Goal: Use online tool/utility: Utilize a website feature to perform a specific function

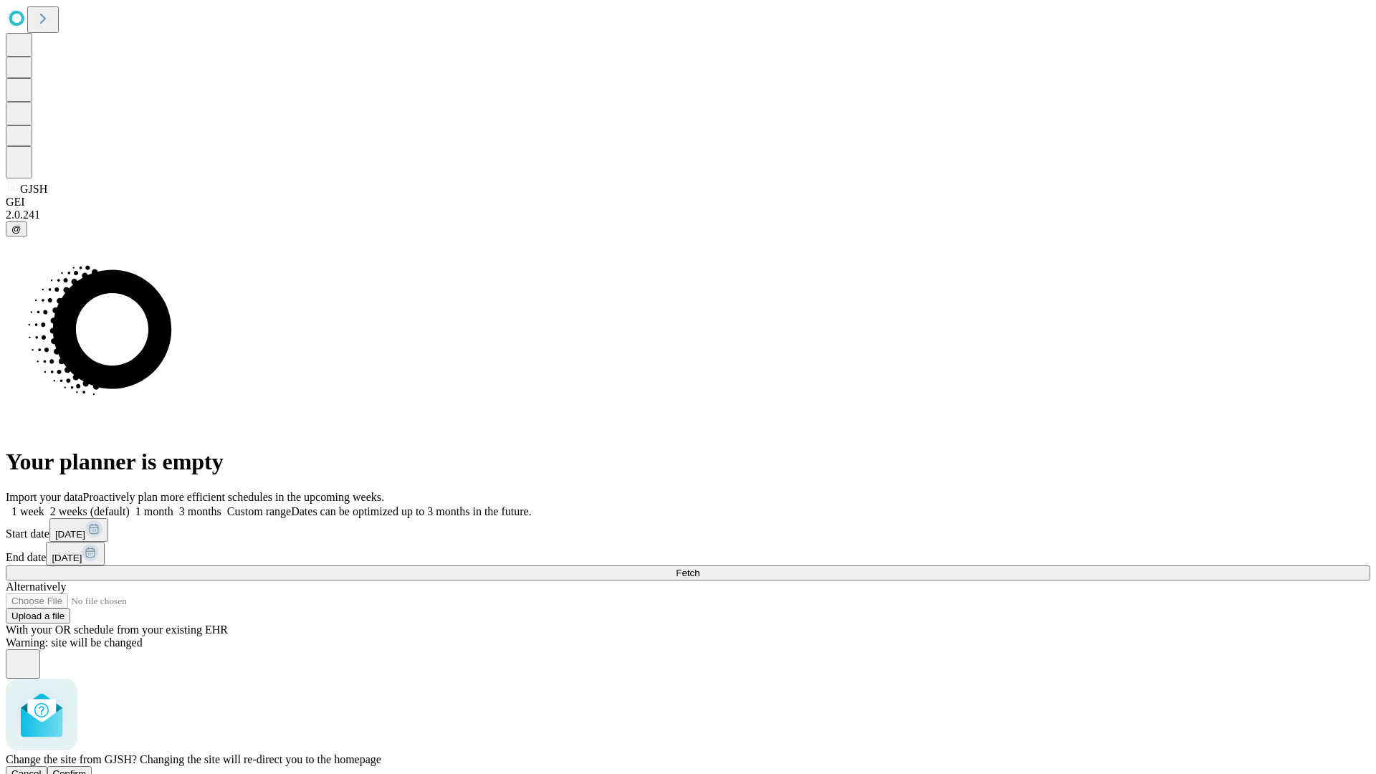
click at [87, 768] on span "Confirm" at bounding box center [70, 773] width 34 height 11
click at [173, 505] on label "1 month" at bounding box center [152, 511] width 44 height 12
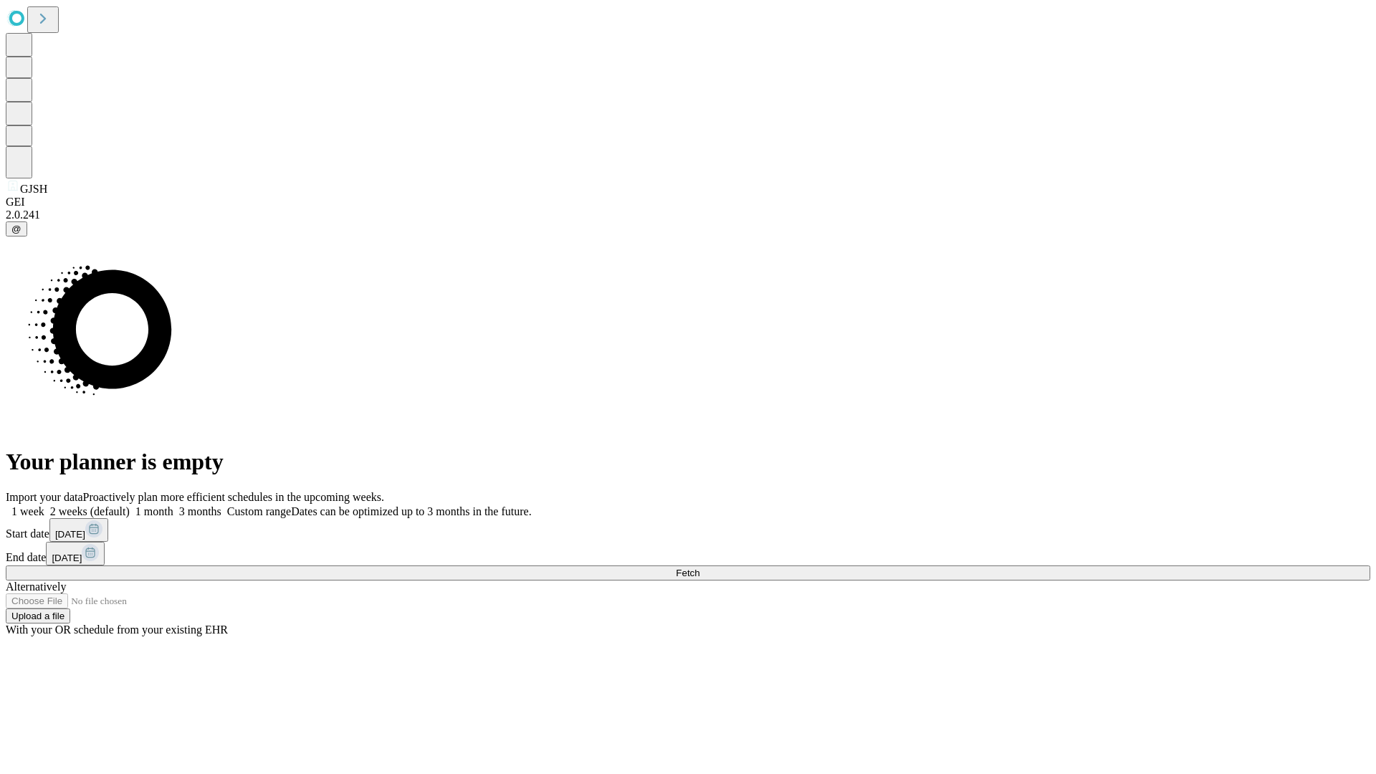
click at [699, 567] on span "Fetch" at bounding box center [688, 572] width 24 height 11
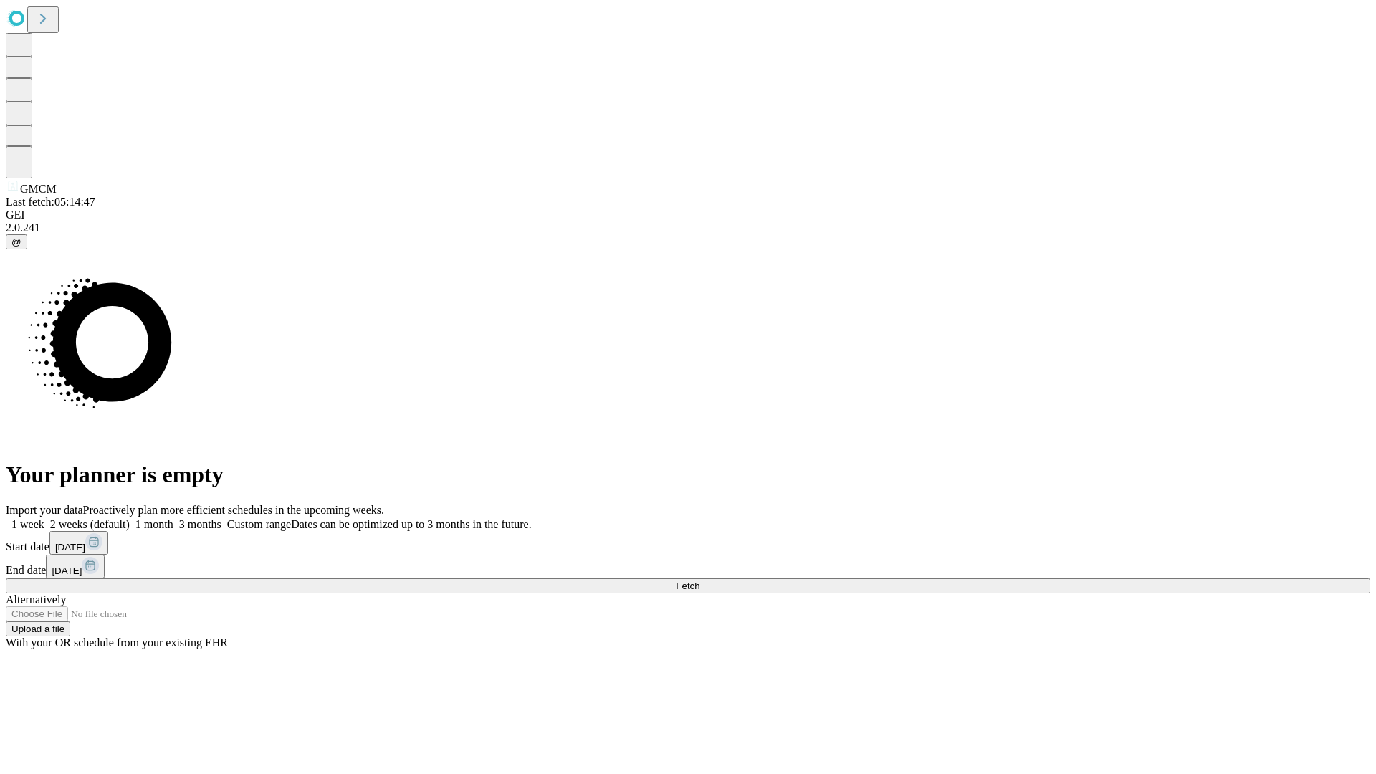
click at [173, 518] on label "1 month" at bounding box center [152, 524] width 44 height 12
click at [699, 580] on span "Fetch" at bounding box center [688, 585] width 24 height 11
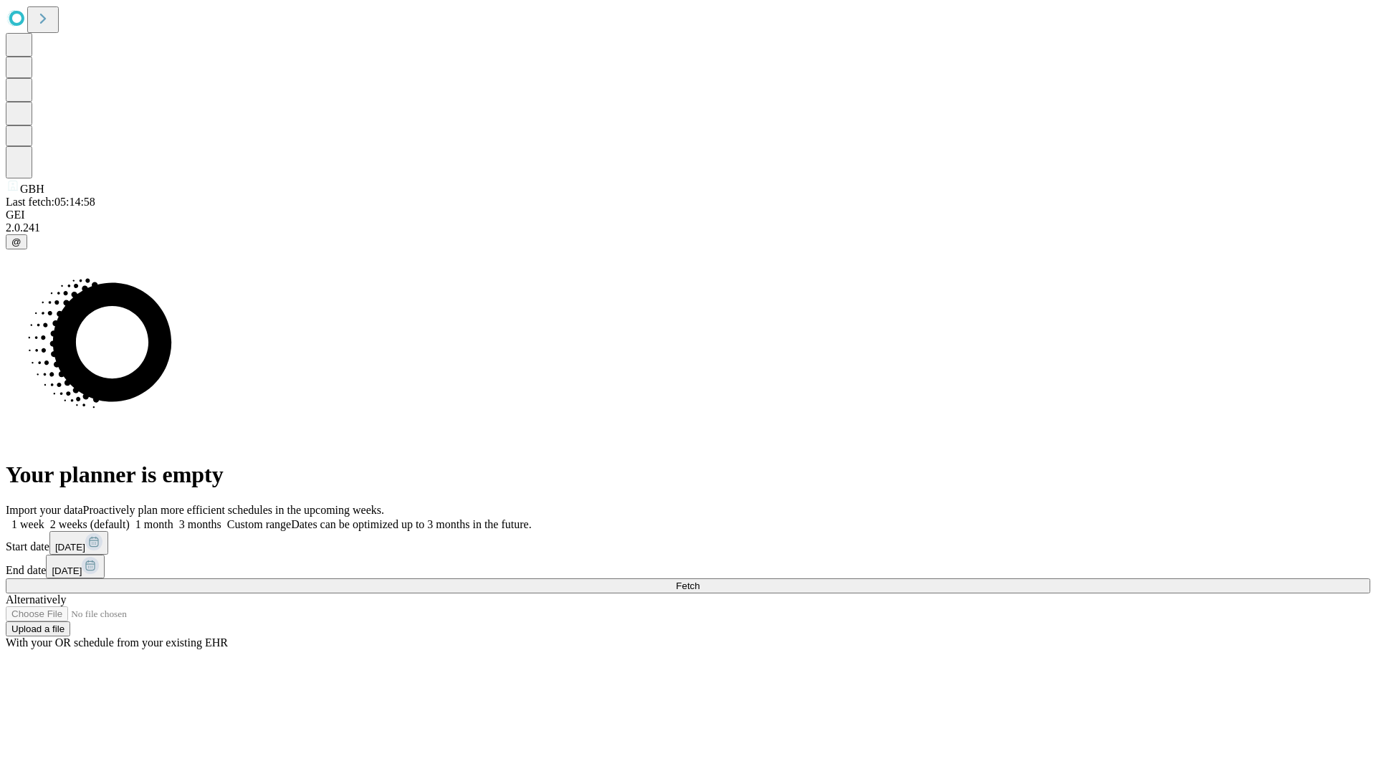
click at [173, 518] on label "1 month" at bounding box center [152, 524] width 44 height 12
click at [699, 580] on span "Fetch" at bounding box center [688, 585] width 24 height 11
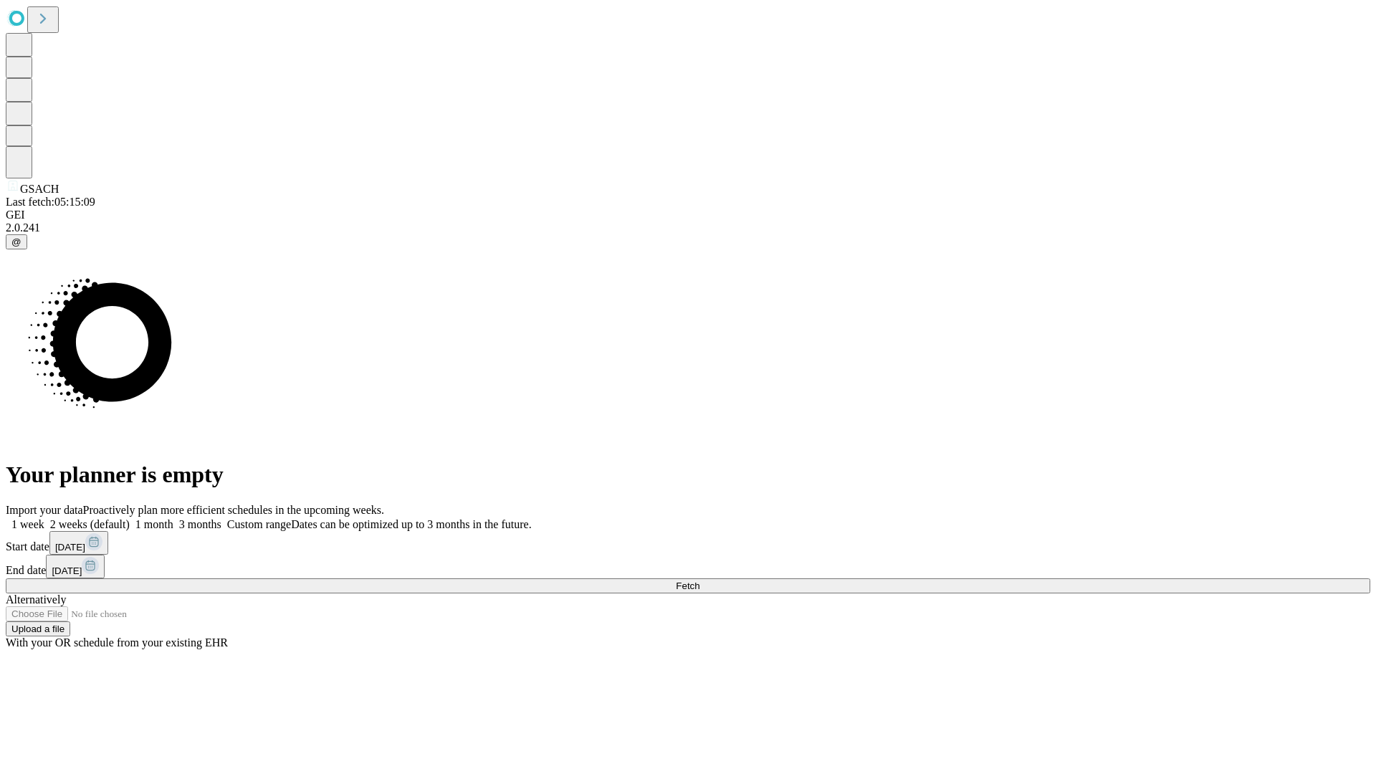
click at [173, 518] on label "1 month" at bounding box center [152, 524] width 44 height 12
click at [699, 580] on span "Fetch" at bounding box center [688, 585] width 24 height 11
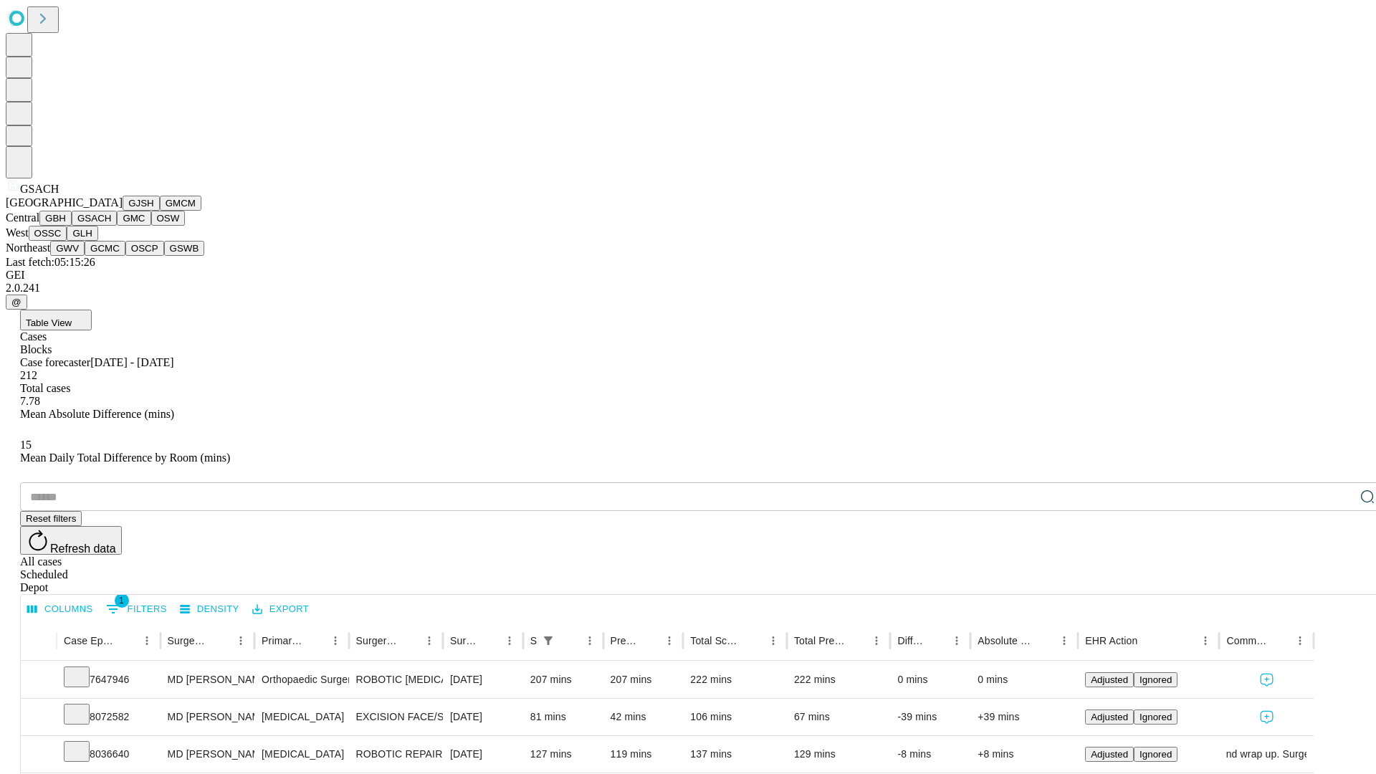
click at [117, 226] on button "GMC" at bounding box center [134, 218] width 34 height 15
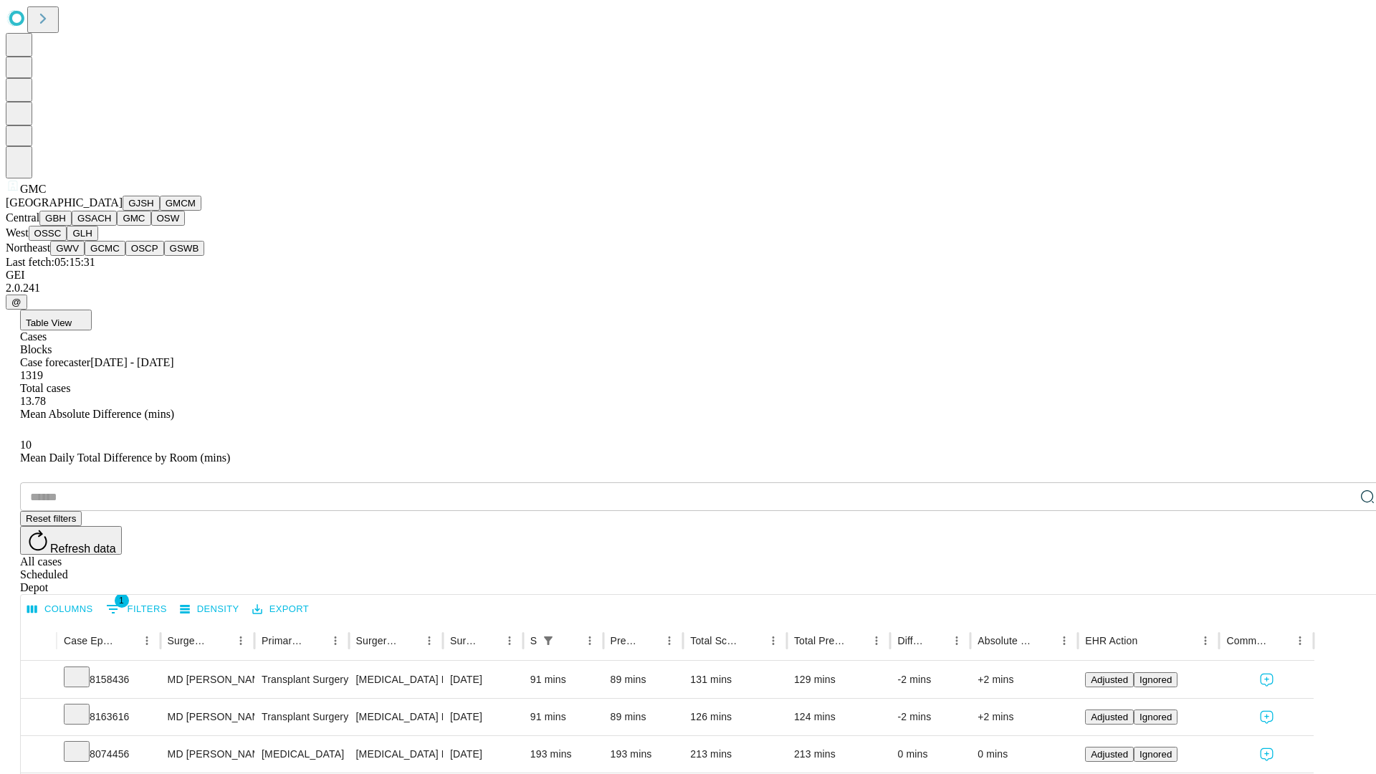
click at [151, 226] on button "OSW" at bounding box center [168, 218] width 34 height 15
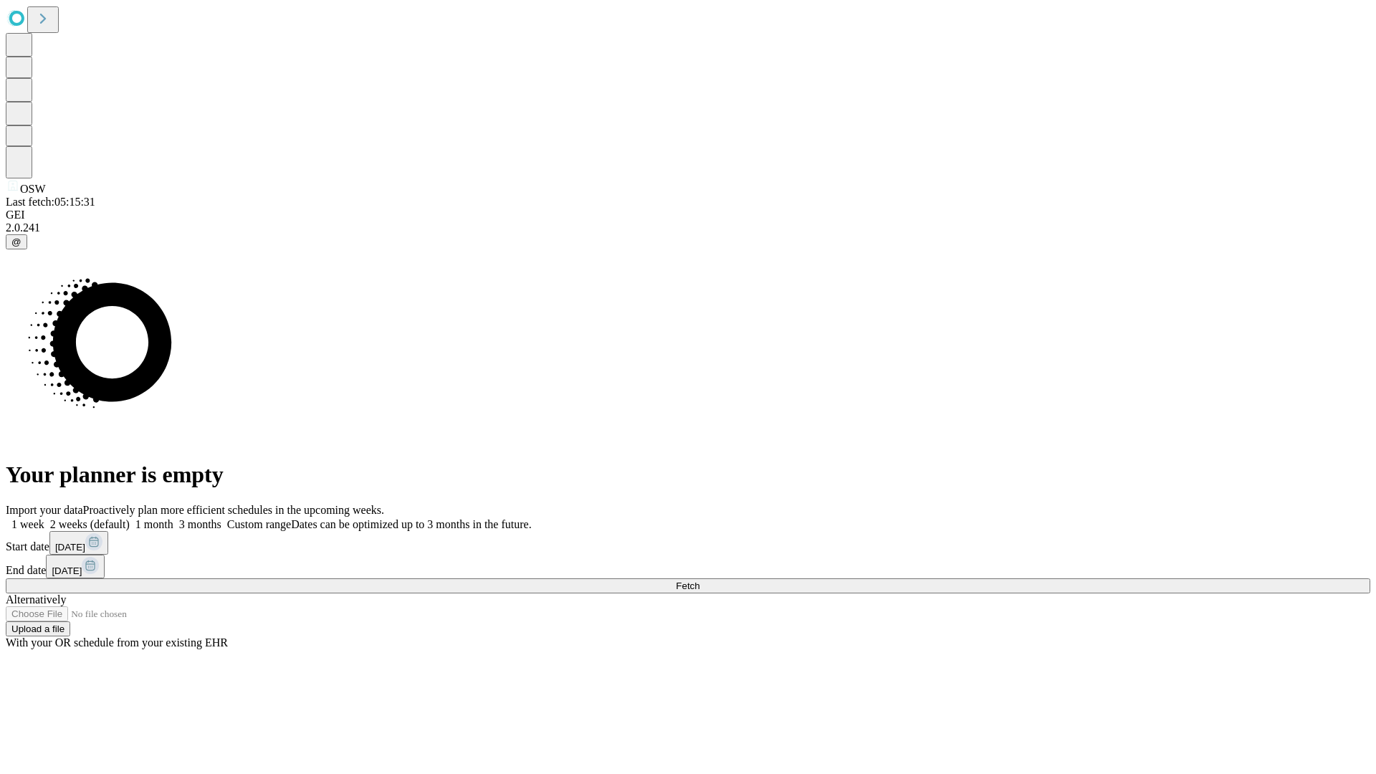
click at [173, 518] on label "1 month" at bounding box center [152, 524] width 44 height 12
click at [699, 580] on span "Fetch" at bounding box center [688, 585] width 24 height 11
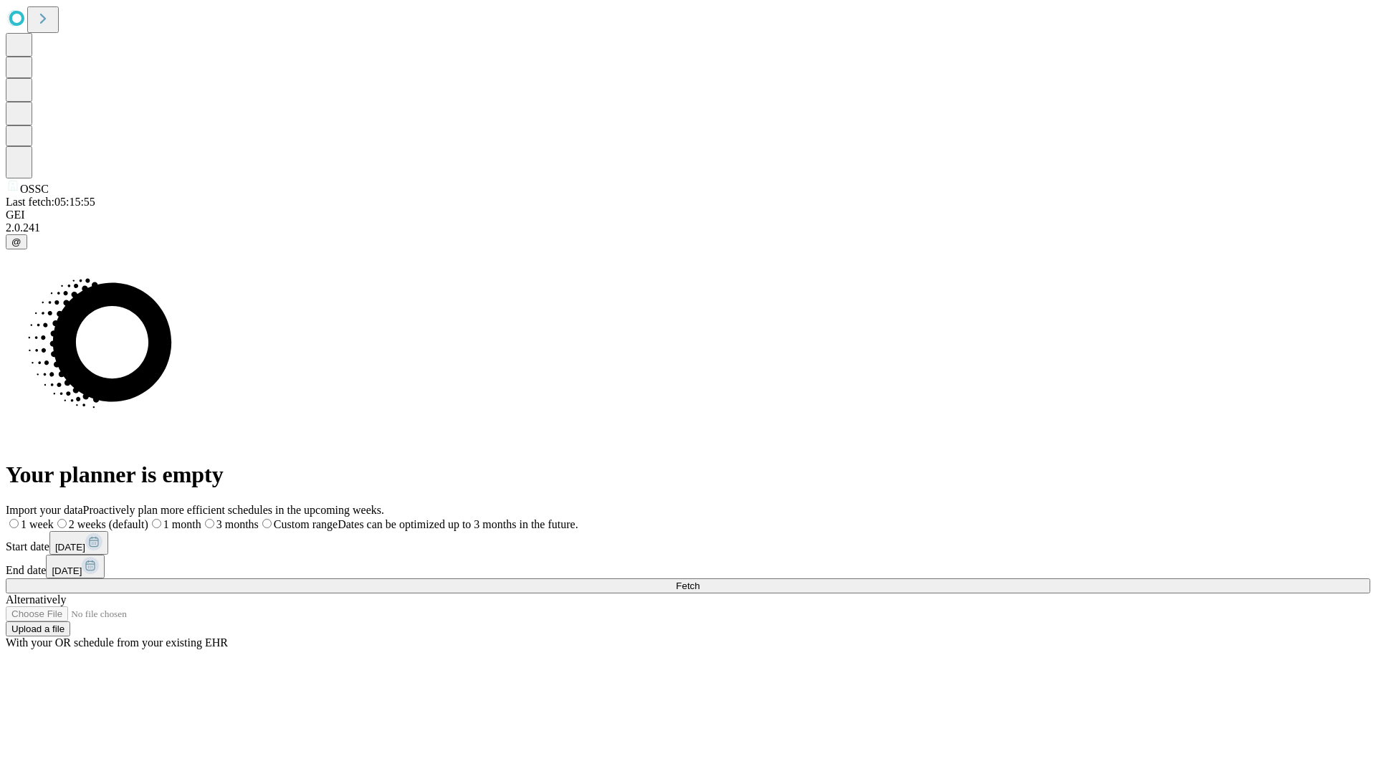
click at [699, 580] on span "Fetch" at bounding box center [688, 585] width 24 height 11
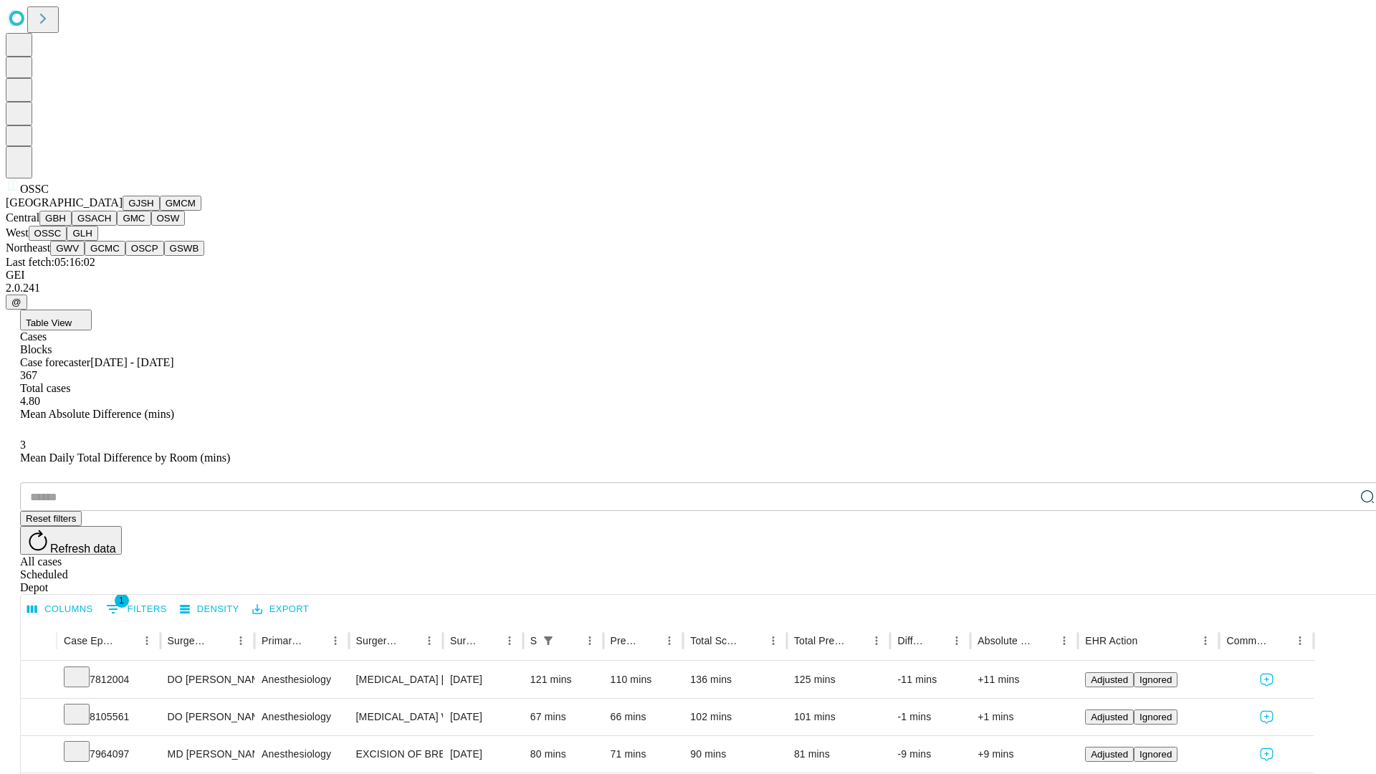
click at [97, 241] on button "GLH" at bounding box center [82, 233] width 31 height 15
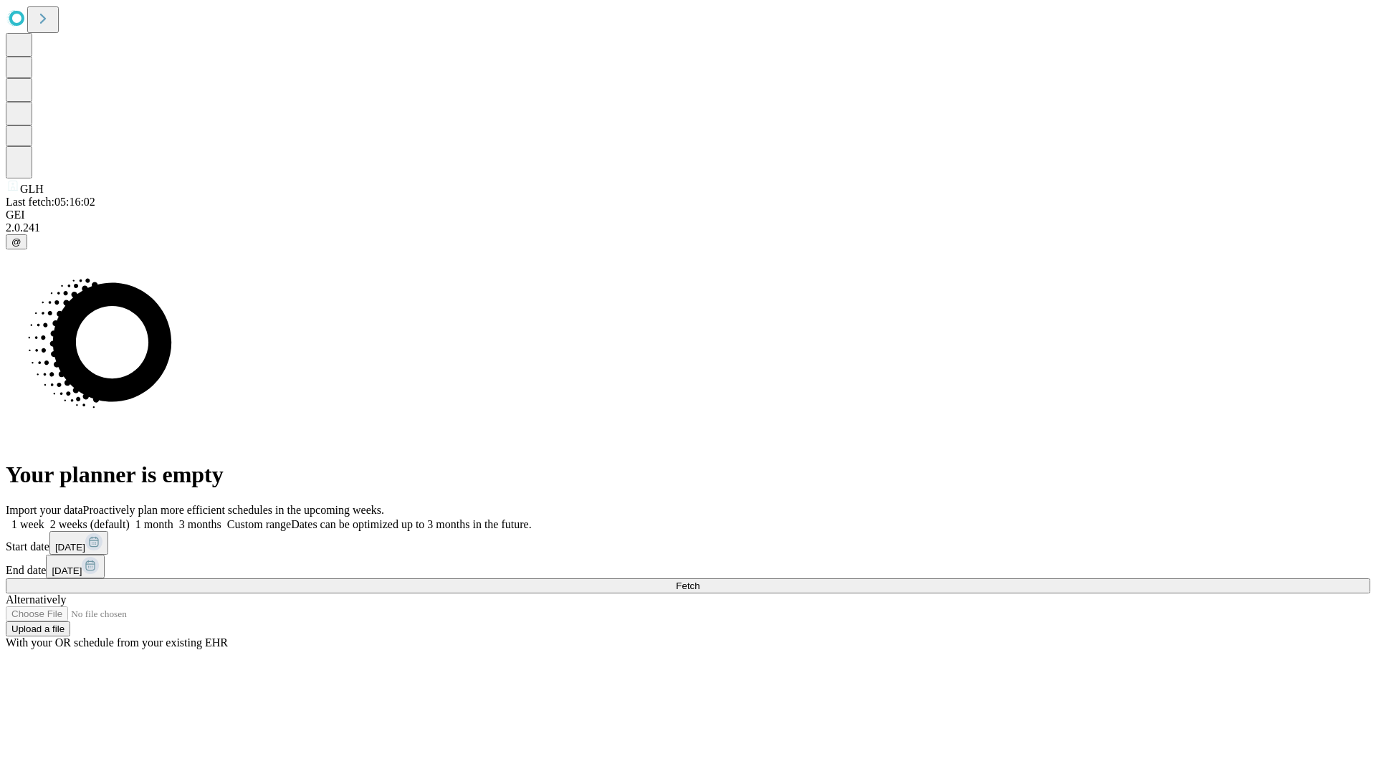
click at [173, 518] on label "1 month" at bounding box center [152, 524] width 44 height 12
click at [699, 580] on span "Fetch" at bounding box center [688, 585] width 24 height 11
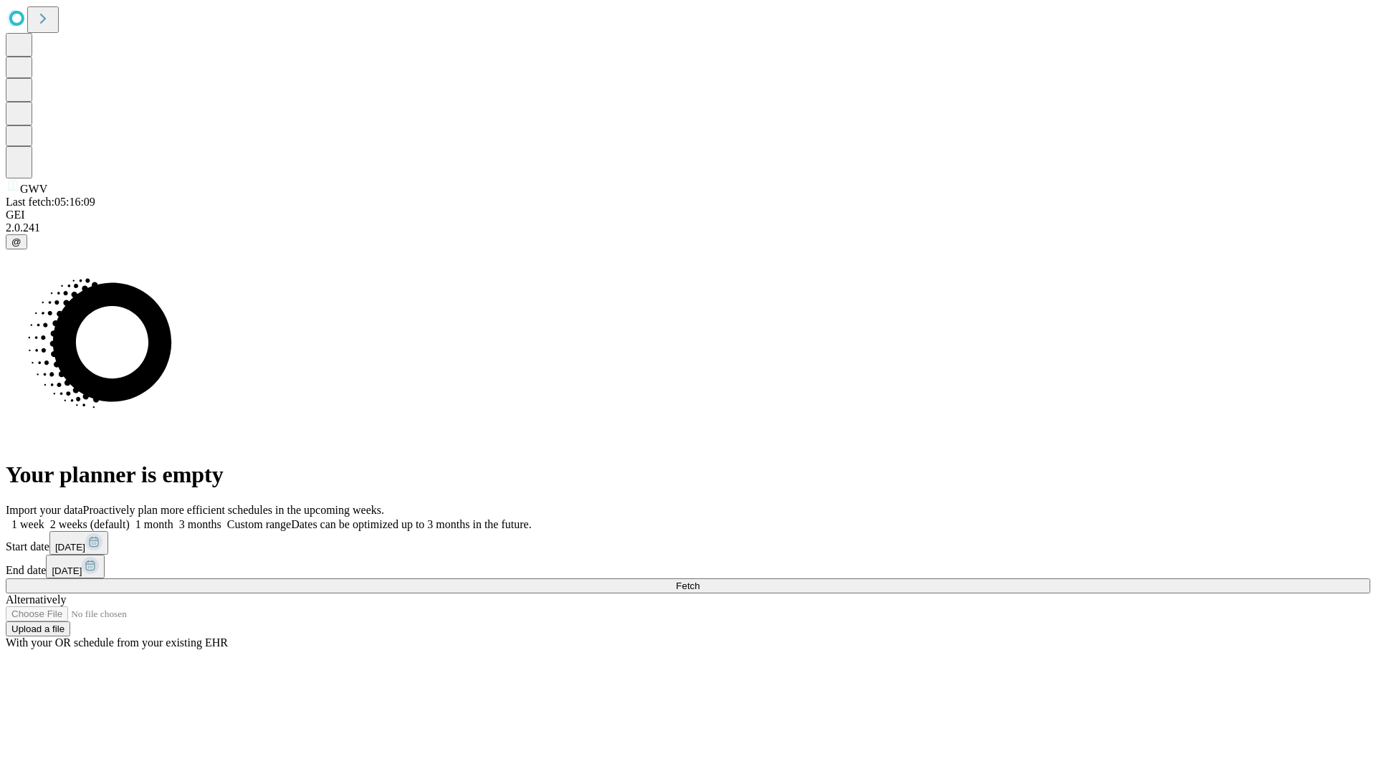
click at [173, 518] on label "1 month" at bounding box center [152, 524] width 44 height 12
click at [699, 580] on span "Fetch" at bounding box center [688, 585] width 24 height 11
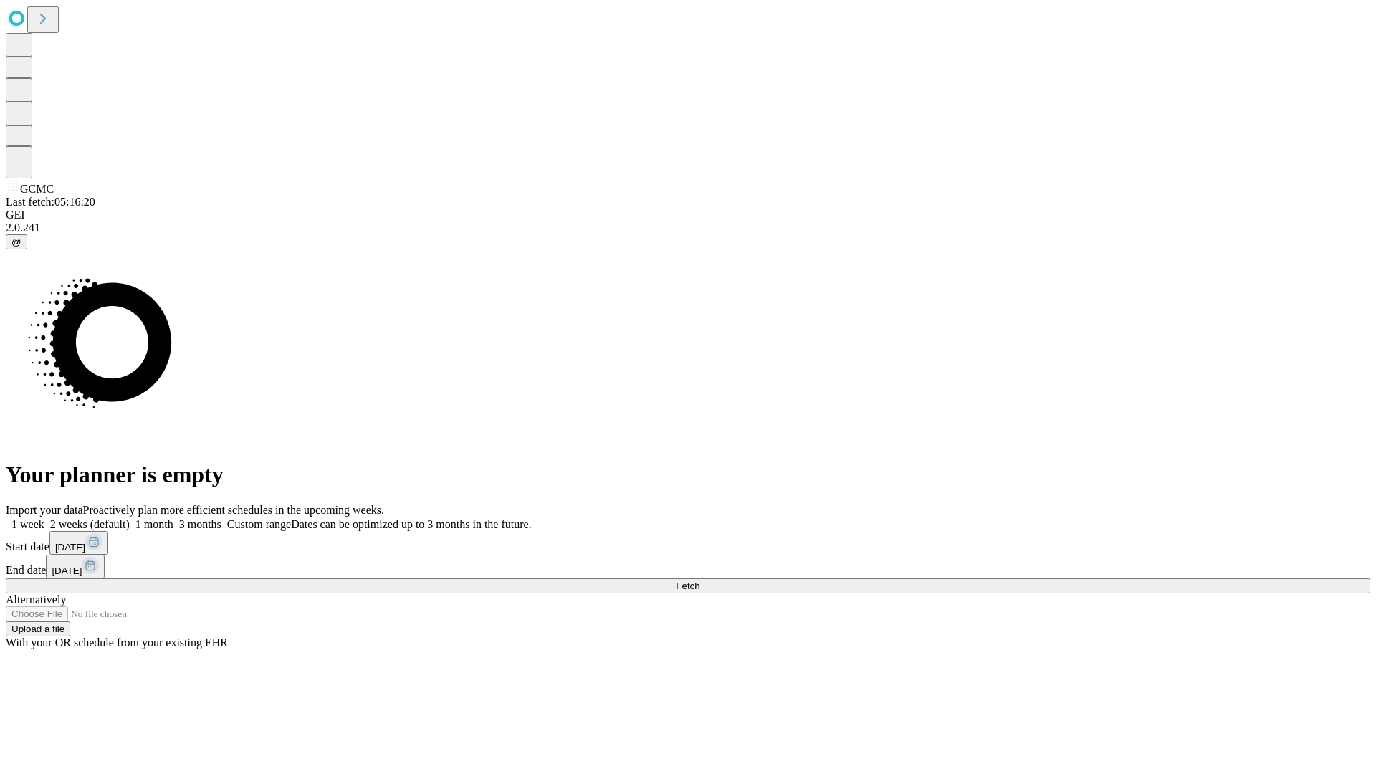
click at [173, 518] on label "1 month" at bounding box center [152, 524] width 44 height 12
click at [699, 580] on span "Fetch" at bounding box center [688, 585] width 24 height 11
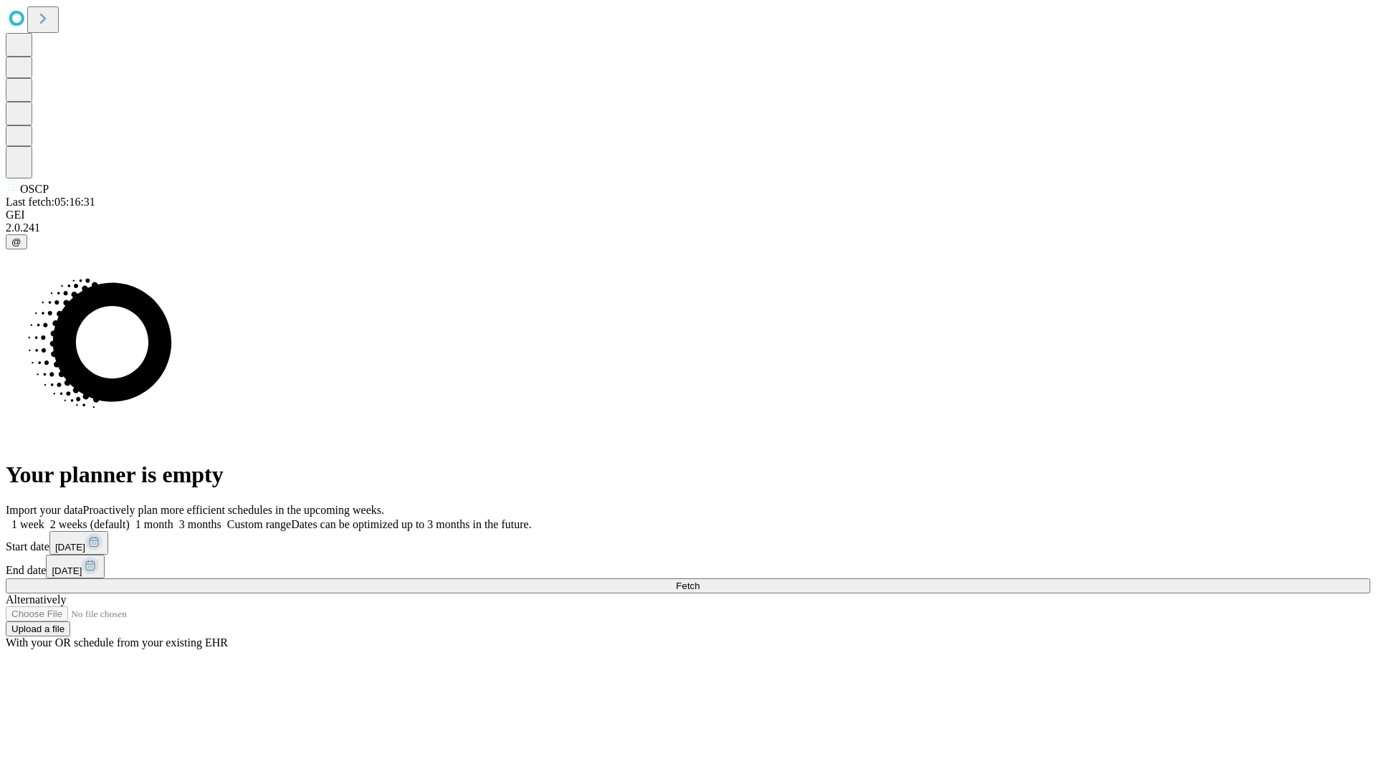
click at [173, 518] on label "1 month" at bounding box center [152, 524] width 44 height 12
click at [699, 580] on span "Fetch" at bounding box center [688, 585] width 24 height 11
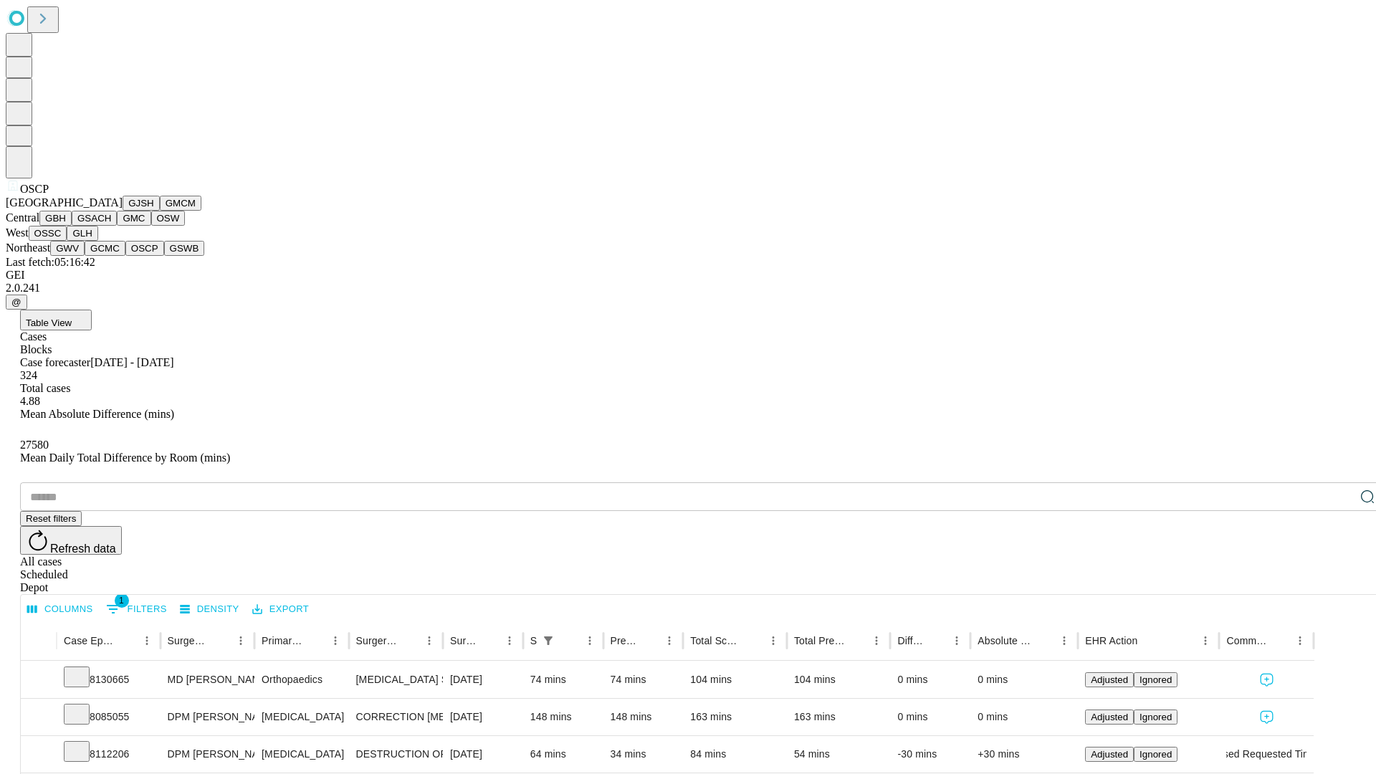
click at [164, 256] on button "GSWB" at bounding box center [184, 248] width 41 height 15
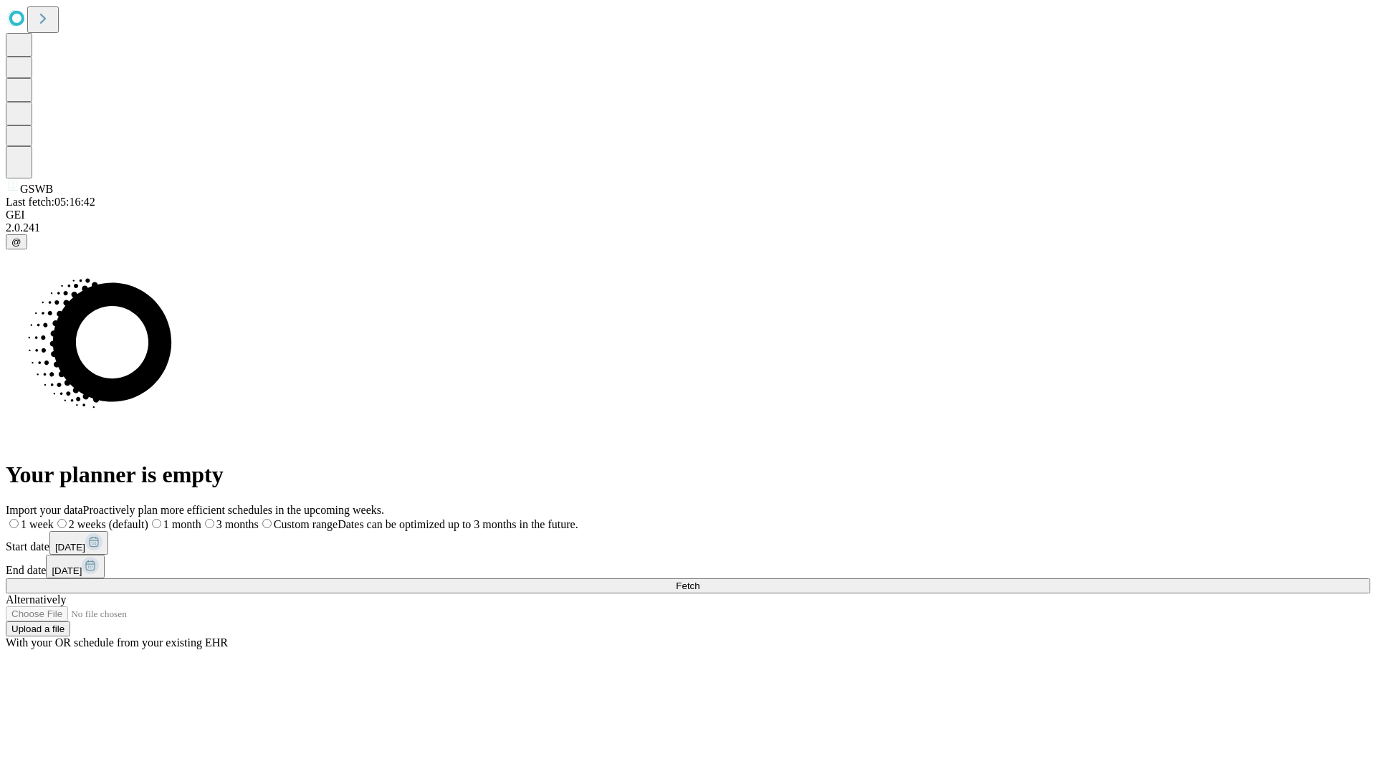
click at [201, 518] on label "1 month" at bounding box center [174, 524] width 53 height 12
click at [699, 580] on span "Fetch" at bounding box center [688, 585] width 24 height 11
